Goal: Contribute content: Add original content to the website for others to see

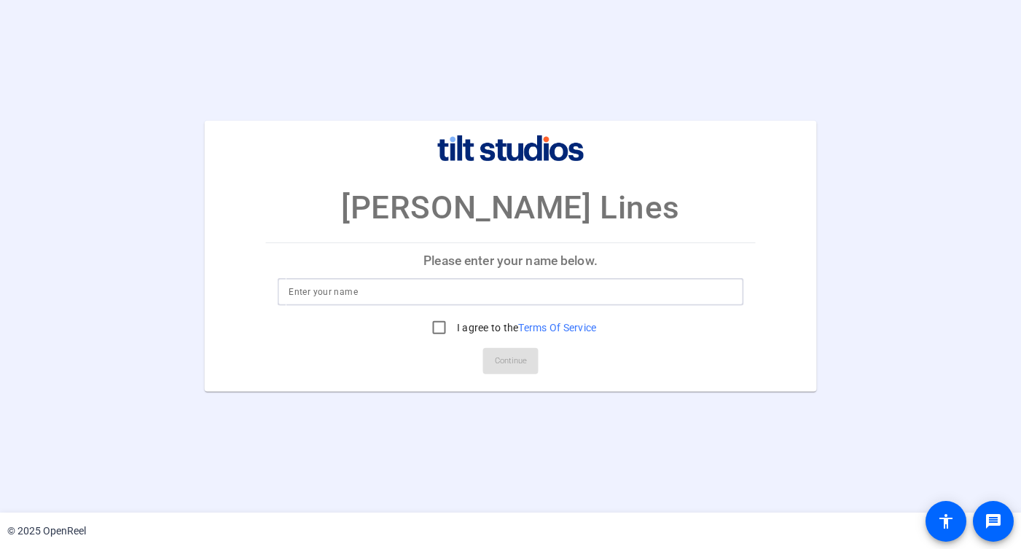
click at [451, 287] on input at bounding box center [511, 291] width 444 height 17
click at [447, 292] on input at bounding box center [511, 291] width 444 height 17
type input "[PERSON_NAME]"
click at [440, 322] on input "I agree to the Terms Of Service" at bounding box center [439, 327] width 29 height 29
checkbox input "true"
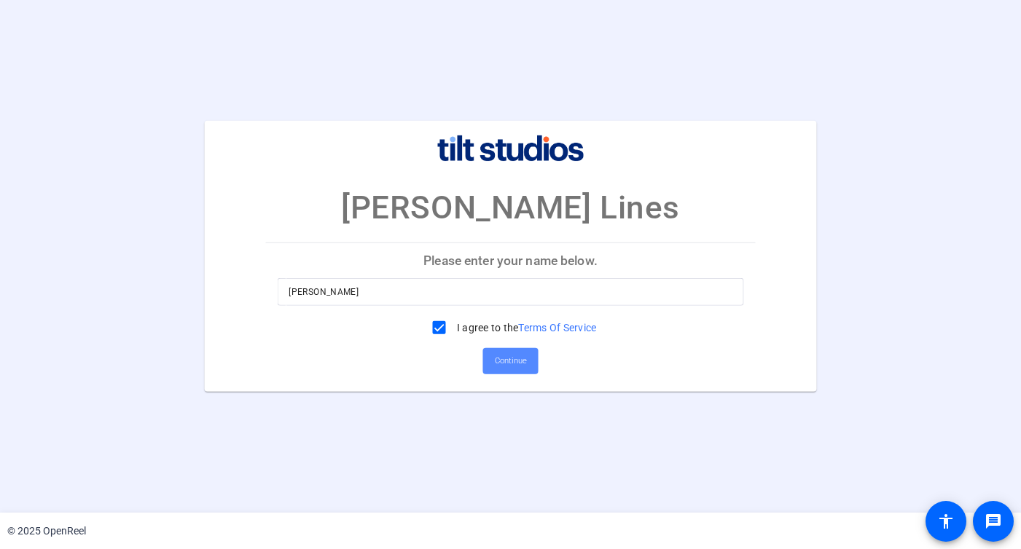
click at [511, 362] on span "Continue" at bounding box center [511, 361] width 32 height 22
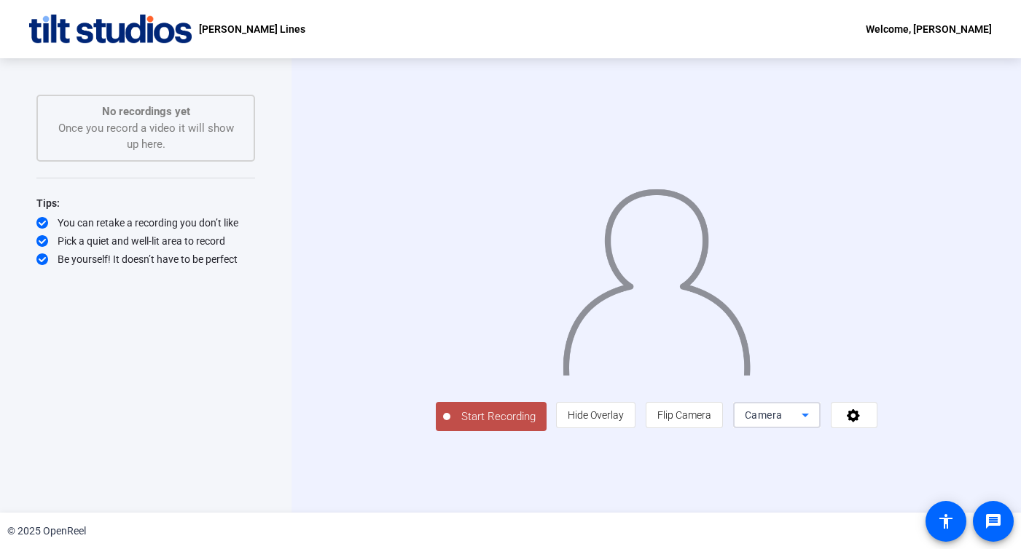
click at [801, 424] on div "Camera" at bounding box center [773, 415] width 57 height 17
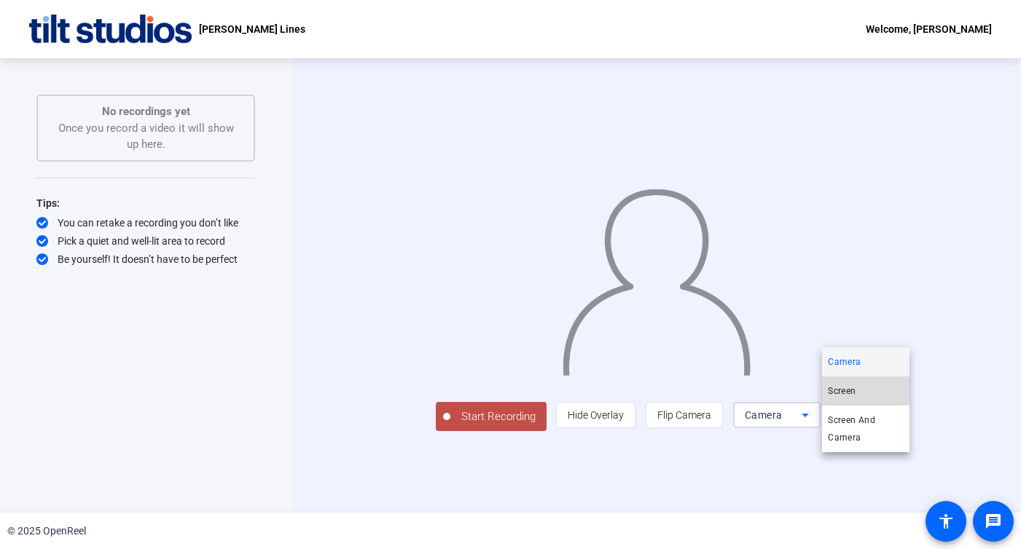
click at [858, 391] on mat-option "Screen" at bounding box center [865, 391] width 87 height 29
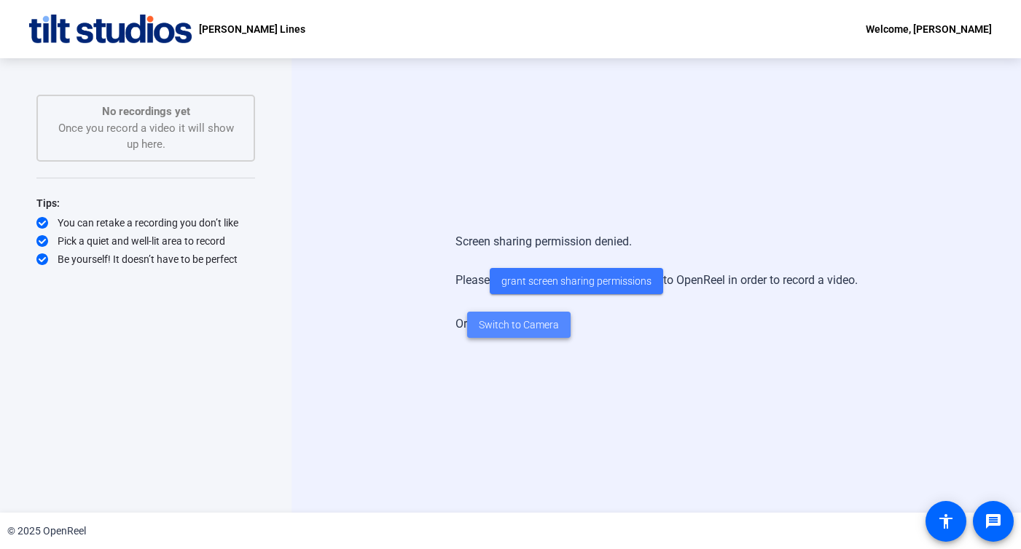
click at [533, 321] on span "Switch to Camera" at bounding box center [519, 325] width 80 height 15
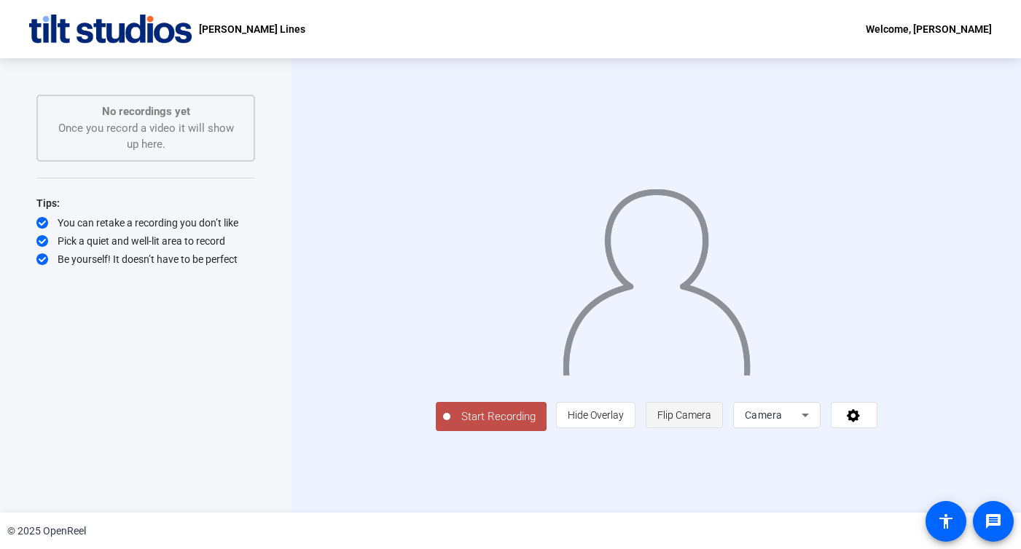
click at [711, 421] on span "Flip Camera" at bounding box center [684, 415] width 54 height 12
click at [876, 433] on span at bounding box center [853, 415] width 45 height 35
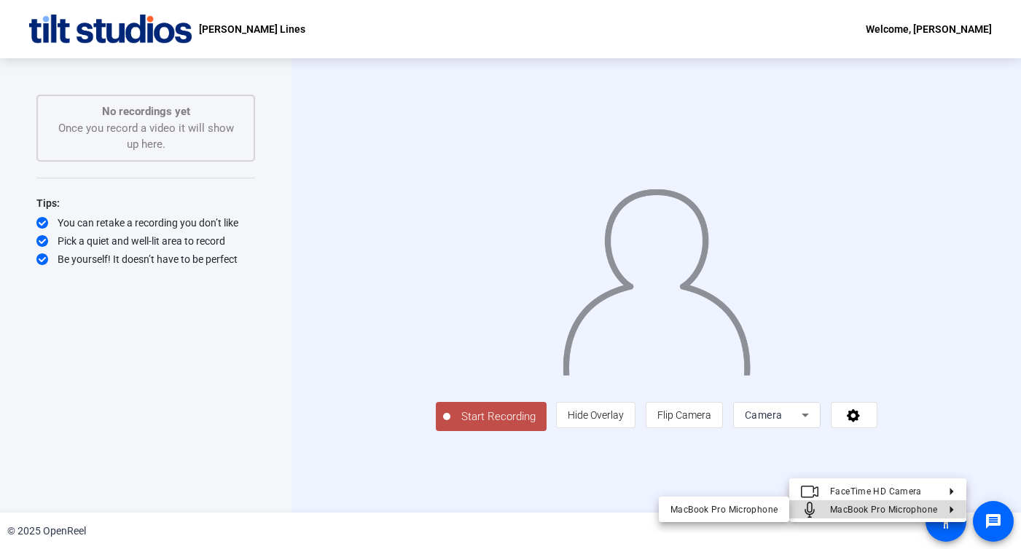
click at [854, 508] on span "MacBook Pro Microphone" at bounding box center [883, 509] width 107 height 10
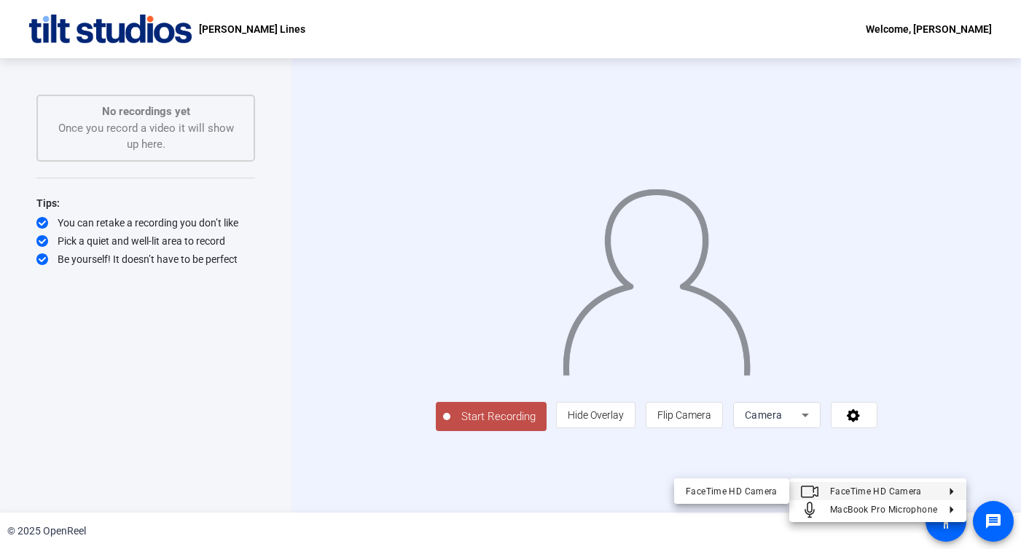
click at [554, 487] on div at bounding box center [510, 274] width 1021 height 549
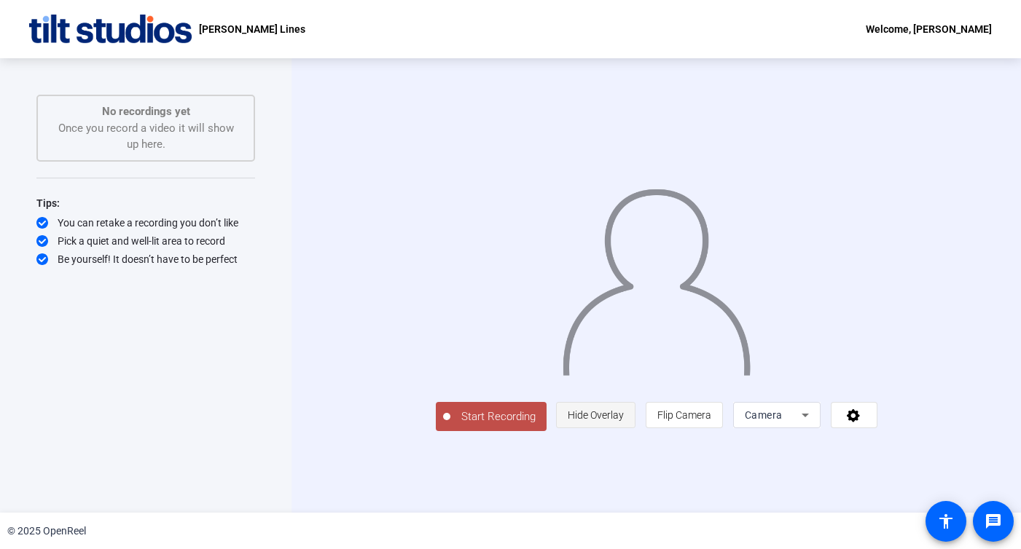
click at [624, 429] on span "Hide Overlay" at bounding box center [596, 415] width 56 height 28
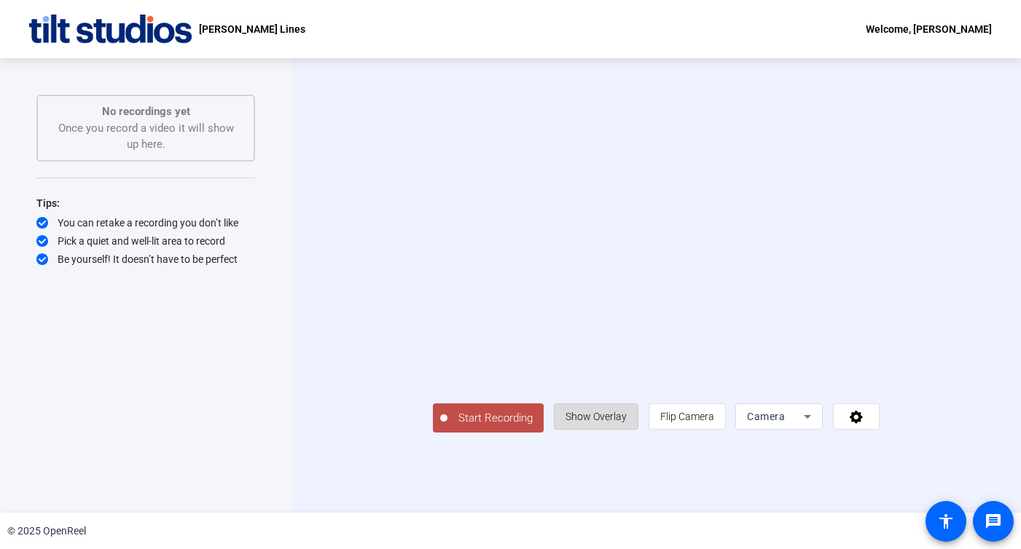
click at [627, 423] on span "Show Overlay" at bounding box center [595, 417] width 61 height 12
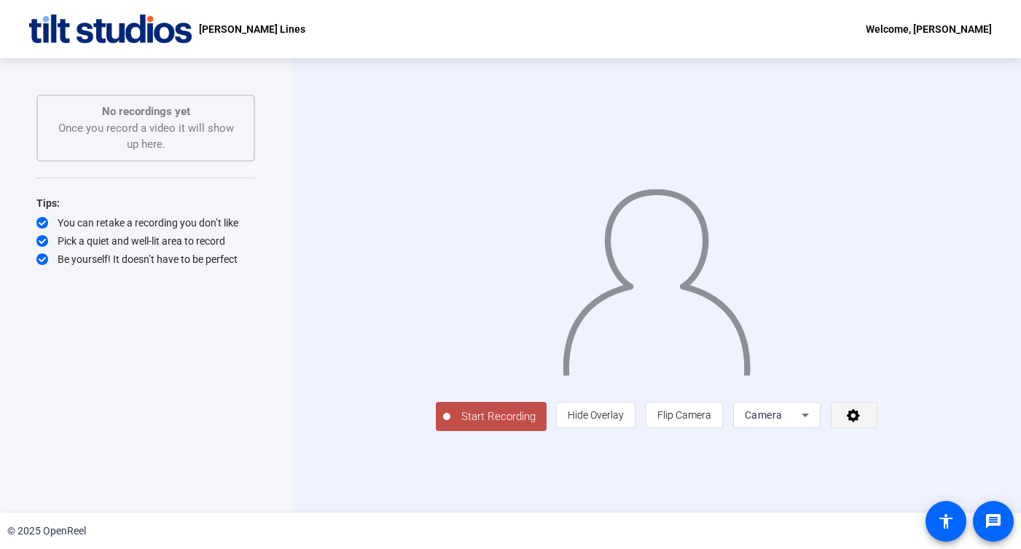
click at [860, 423] on icon at bounding box center [853, 415] width 13 height 13
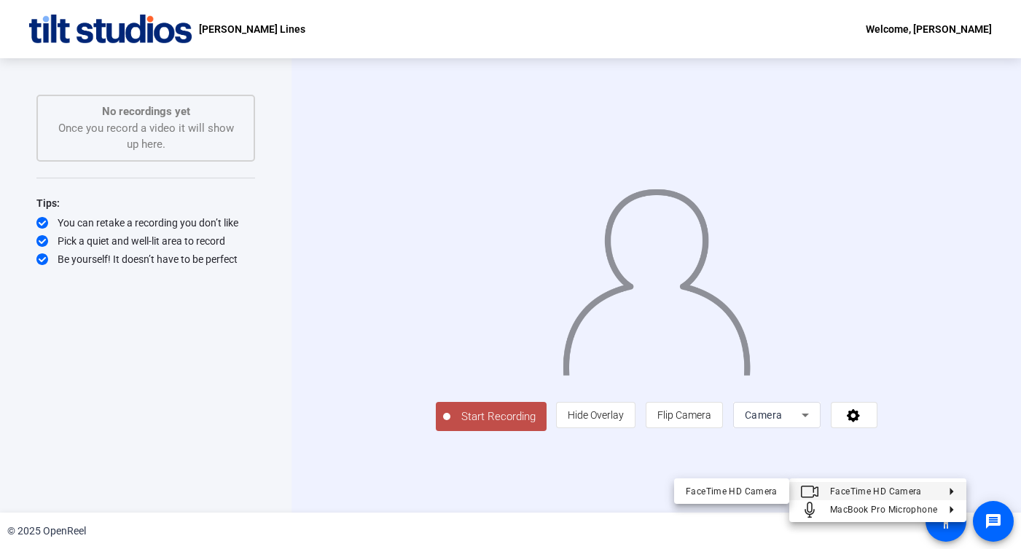
click at [616, 487] on div at bounding box center [510, 274] width 1021 height 549
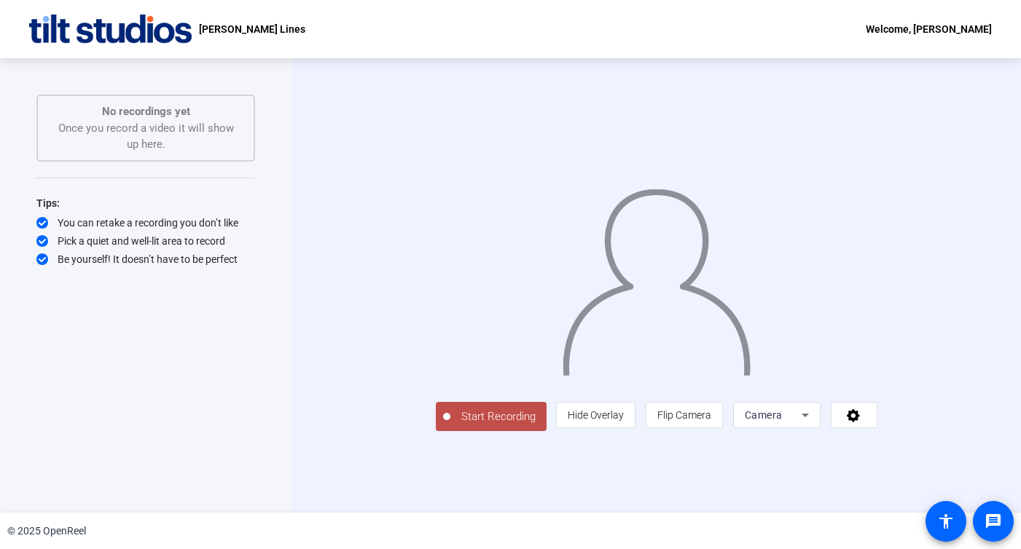
click at [450, 425] on span "Start Recording" at bounding box center [498, 417] width 96 height 17
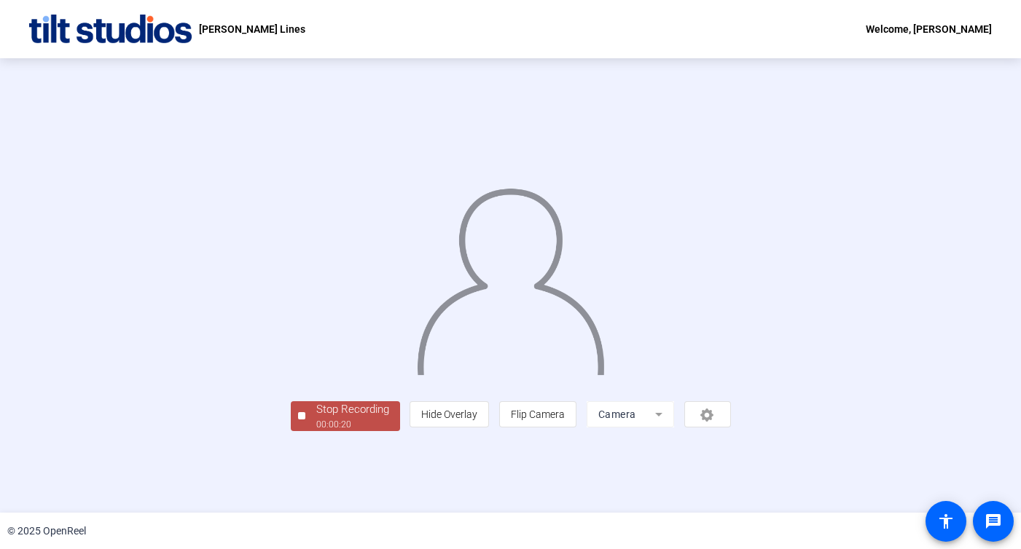
scroll to position [35, 0]
click at [316, 431] on div "00:00:31" at bounding box center [352, 424] width 73 height 13
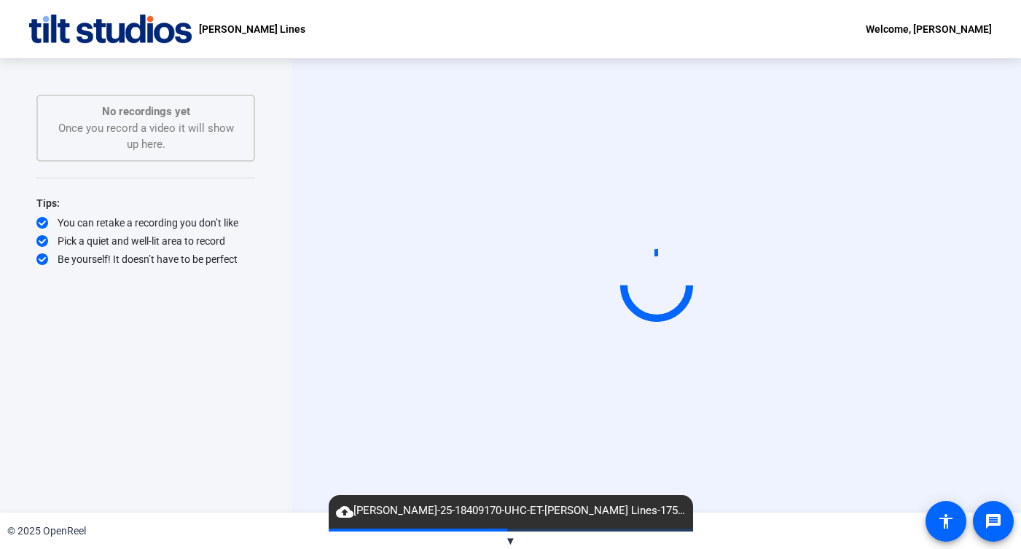
scroll to position [0, 0]
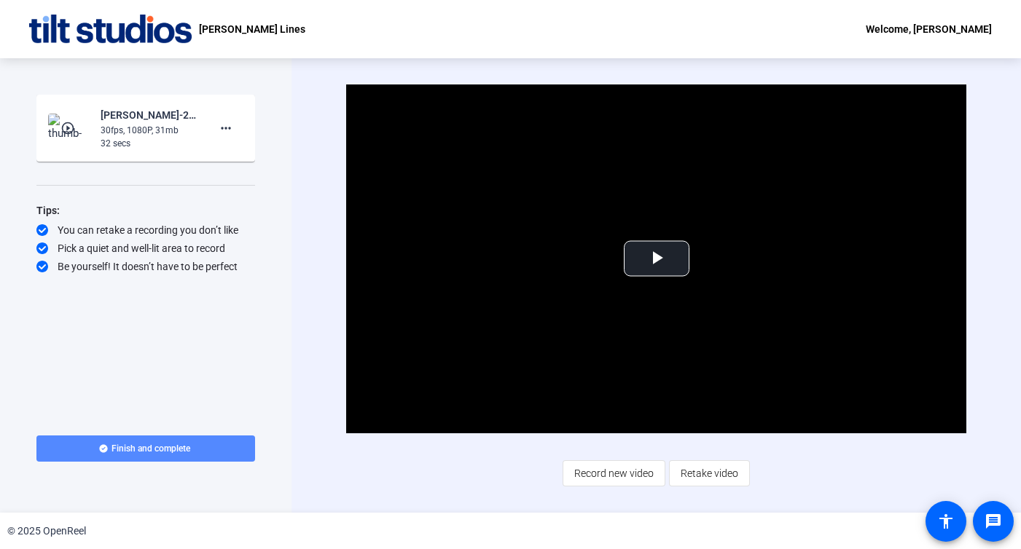
click at [157, 444] on span "Finish and complete" at bounding box center [150, 449] width 79 height 12
